Goal: Register for event/course

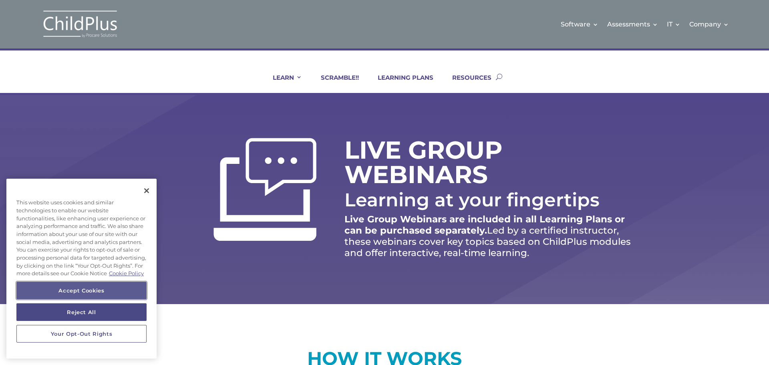
click at [88, 292] on button "Accept Cookies" at bounding box center [81, 290] width 130 height 18
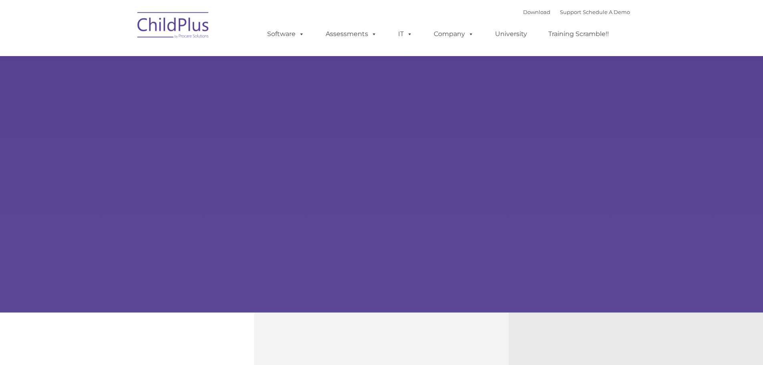
type input ""
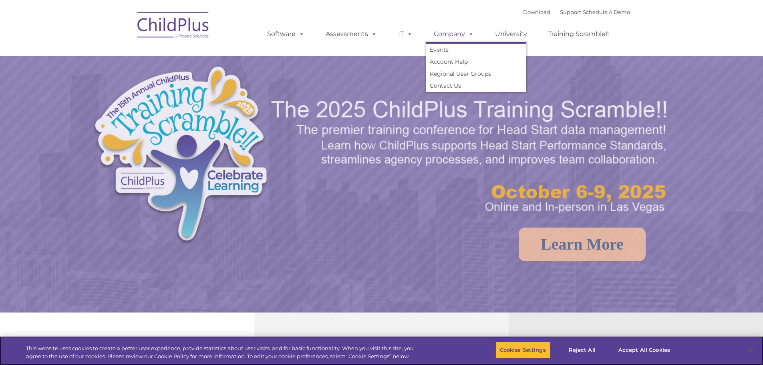
select select "MEDIUM"
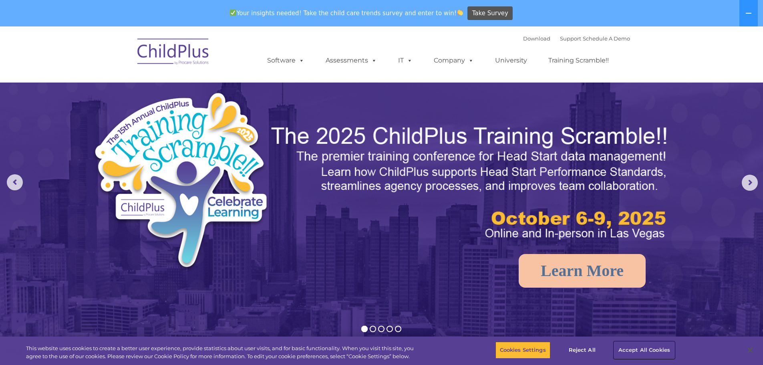
click at [633, 349] on button "Accept All Cookies" at bounding box center [644, 350] width 60 height 17
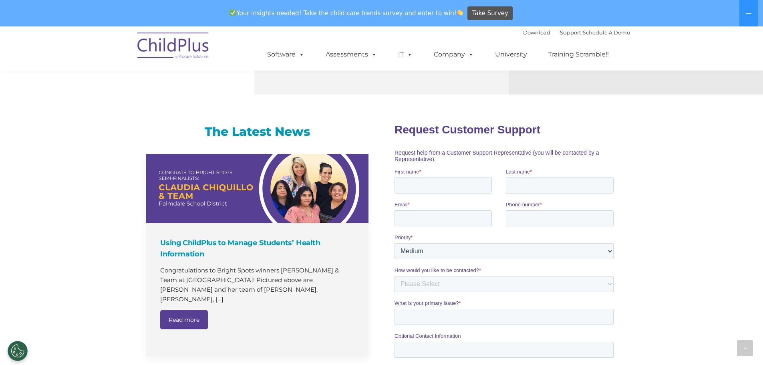
scroll to position [192, 0]
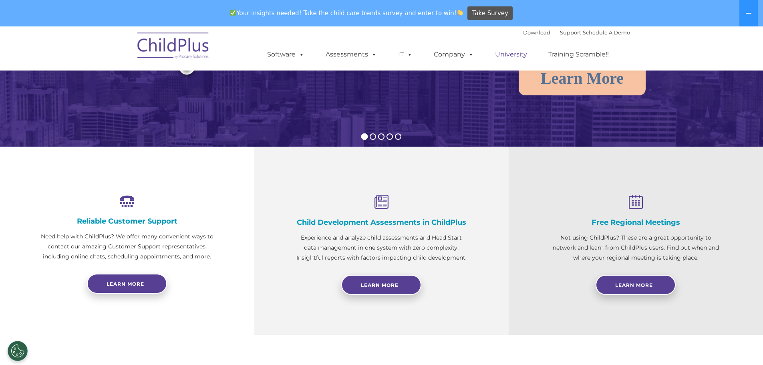
click at [502, 51] on link "University" at bounding box center [511, 54] width 48 height 16
